Goal: Check status

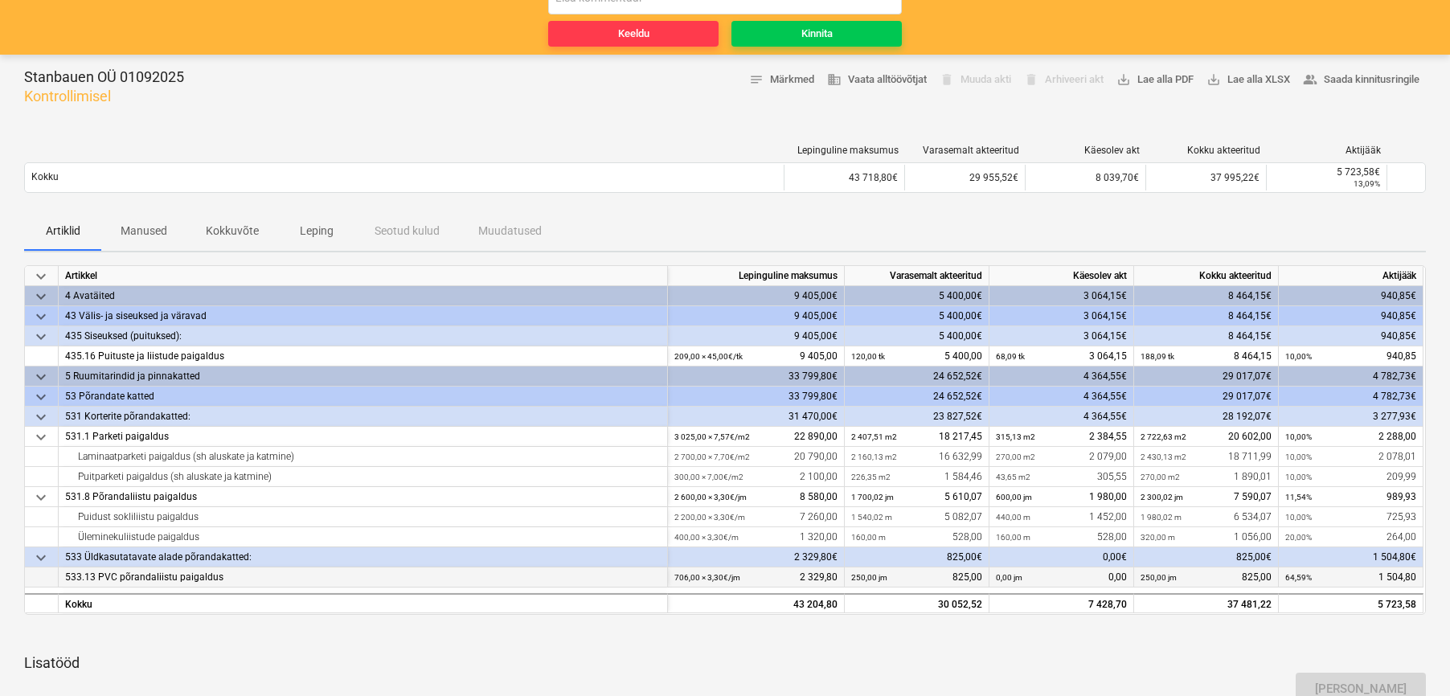
scroll to position [214, 0]
